Goal: Task Accomplishment & Management: Manage account settings

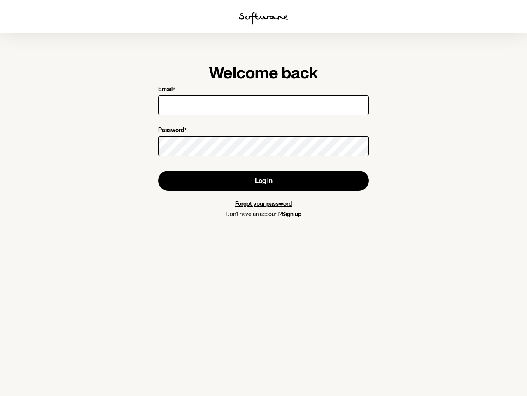
click at [264, 18] on img at bounding box center [263, 18] width 49 height 13
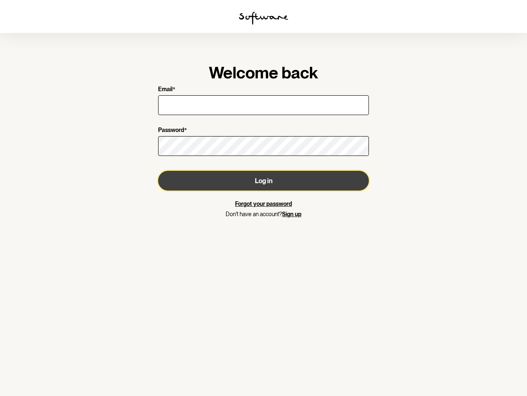
click at [264, 180] on button "Log in" at bounding box center [263, 181] width 211 height 20
